Goal: Download file/media

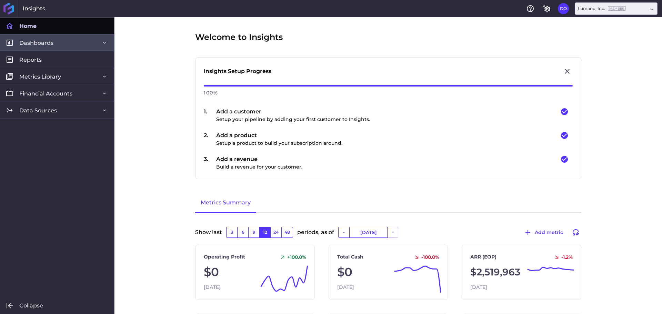
click at [56, 42] on link "Dashboards" at bounding box center [57, 42] width 114 height 17
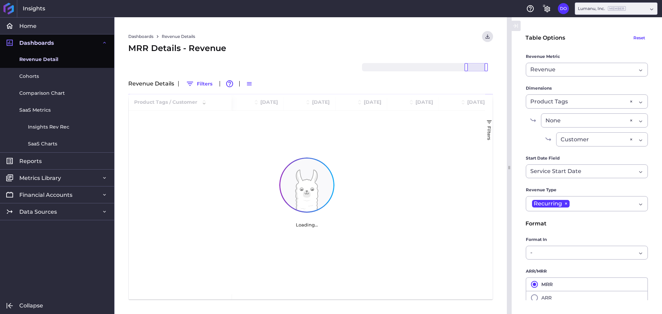
click at [47, 61] on span "Revenue Detail" at bounding box center [38, 59] width 39 height 7
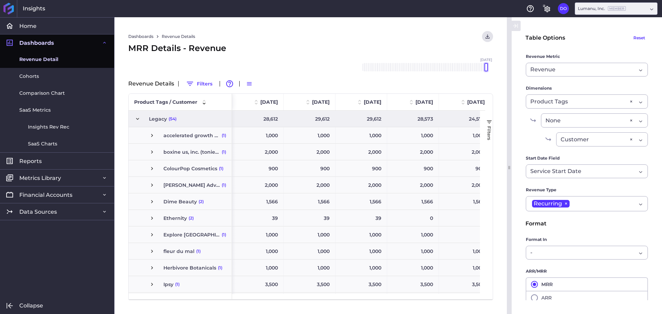
drag, startPoint x: 465, startPoint y: 68, endPoint x: 487, endPoint y: 65, distance: 21.9
click at [486, 65] on div "[DATE] Feb '[DATE] Apr '[DATE] Jun '[DATE] Aug '[DATE] Oct '[DATE] Dec '[DATE] …" at bounding box center [424, 67] width 124 height 8
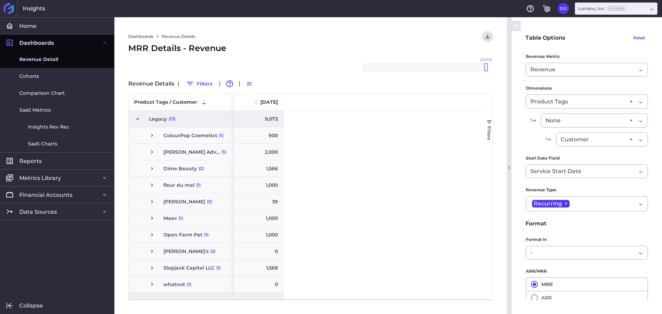
drag, startPoint x: 486, startPoint y: 68, endPoint x: 482, endPoint y: 68, distance: 3.8
click at [482, 68] on div "[DATE] Feb '[DATE] Apr '[DATE] Jun '[DATE] Aug '[DATE] Oct '[DATE] Dec '[DATE] …" at bounding box center [424, 67] width 124 height 8
click at [486, 69] on div at bounding box center [484, 67] width 3 height 8
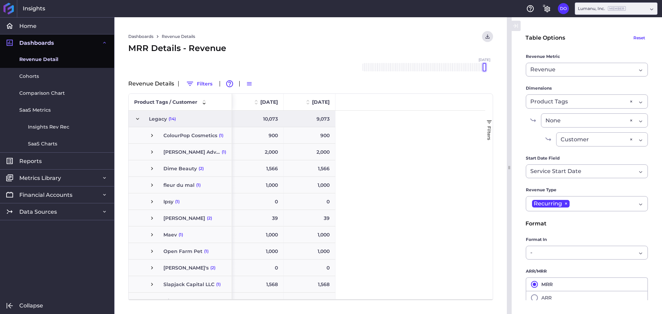
click at [485, 69] on div at bounding box center [484, 67] width 3 height 8
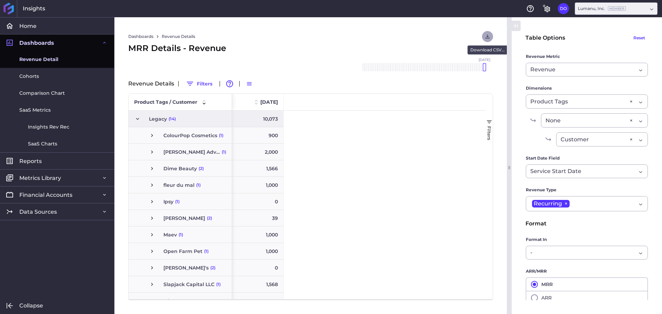
click at [487, 39] on icon "User Menu" at bounding box center [487, 36] width 4 height 4
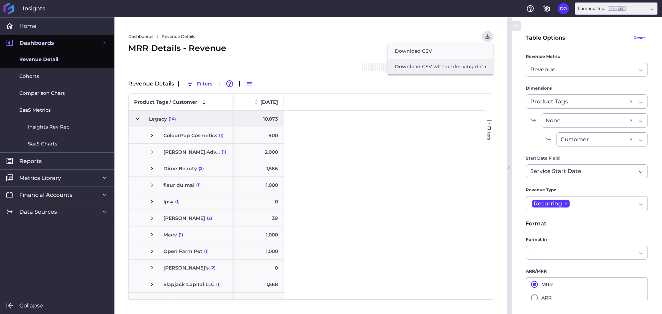
click at [431, 62] on button "Download CSV with underlying data" at bounding box center [440, 67] width 105 height 16
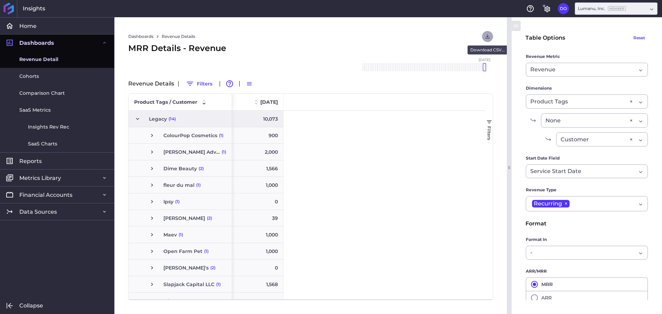
click at [484, 34] on button "User Menu" at bounding box center [487, 36] width 11 height 11
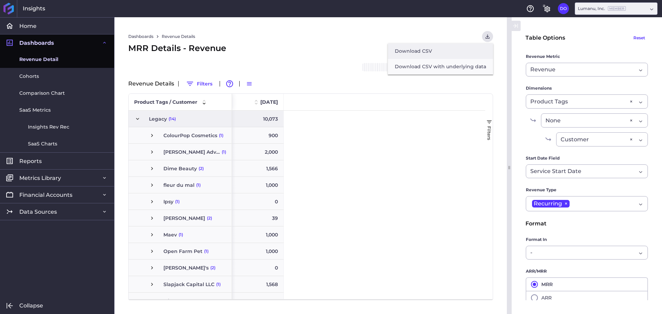
click at [420, 47] on button "Download CSV" at bounding box center [440, 51] width 105 height 16
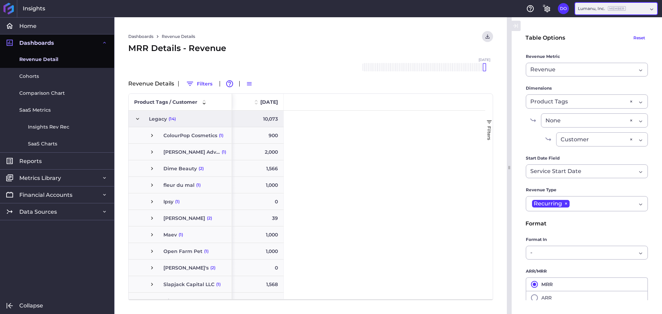
click at [648, 10] on div "Lumanu, Inc. Member" at bounding box center [616, 8] width 83 height 12
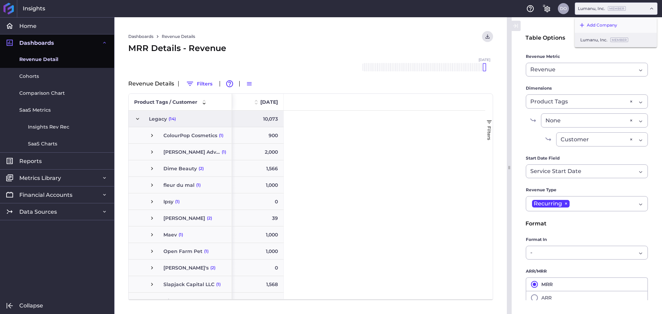
click at [563, 8] on button "DO" at bounding box center [563, 8] width 11 height 11
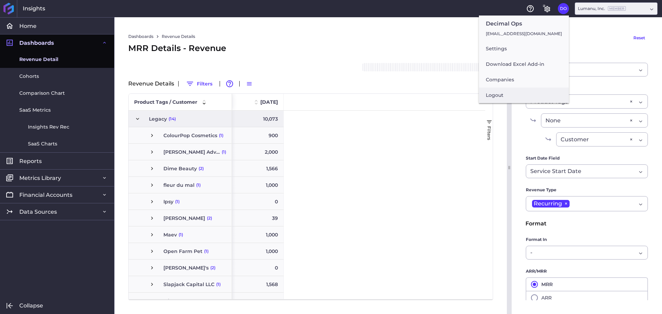
click at [507, 95] on button "Logout" at bounding box center [524, 96] width 90 height 16
